Goal: Information Seeking & Learning: Learn about a topic

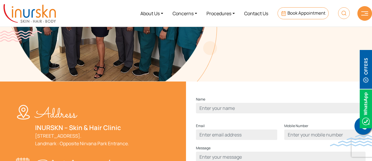
scroll to position [123, 0]
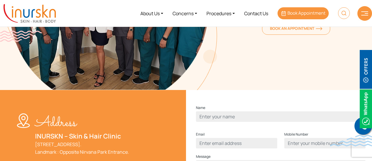
click at [299, 14] on span "Book Appointment" at bounding box center [307, 13] width 38 height 6
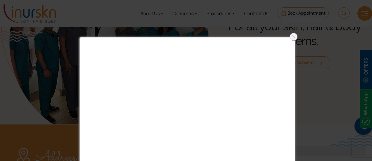
scroll to position [88, 0]
click at [295, 38] on div at bounding box center [293, 36] width 9 height 9
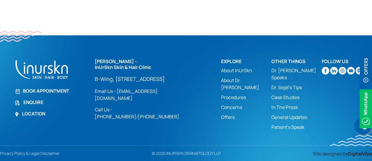
scroll to position [473, 0]
click at [278, 84] on link "Dr. Sejal's Tips" at bounding box center [297, 87] width 50 height 7
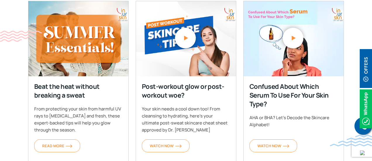
scroll to position [261, 0]
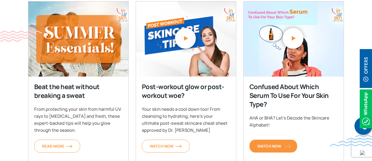
click at [277, 144] on span "Watch Now" at bounding box center [274, 146] width 32 height 5
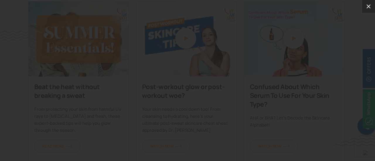
click at [369, 5] on icon at bounding box center [368, 6] width 4 height 4
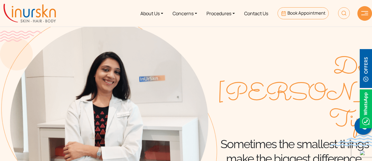
scroll to position [0, 0]
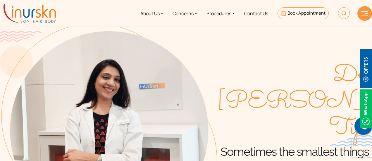
click at [338, 116] on span "Dr [PERSON_NAME]'s Tips" at bounding box center [349, 102] width 265 height 79
